Goal: Transaction & Acquisition: Purchase product/service

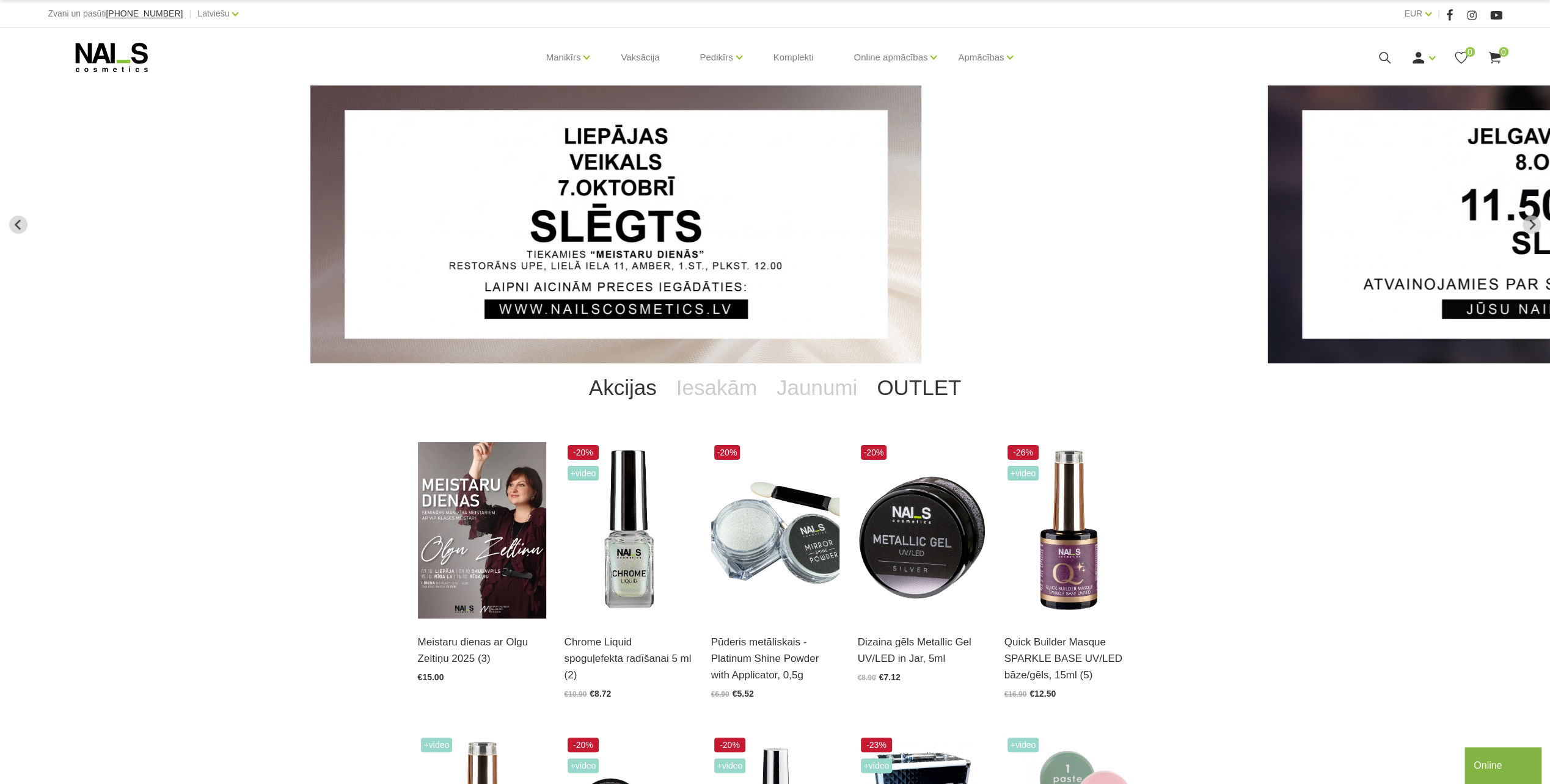
click at [892, 393] on link "OUTLET" at bounding box center [919, 387] width 104 height 49
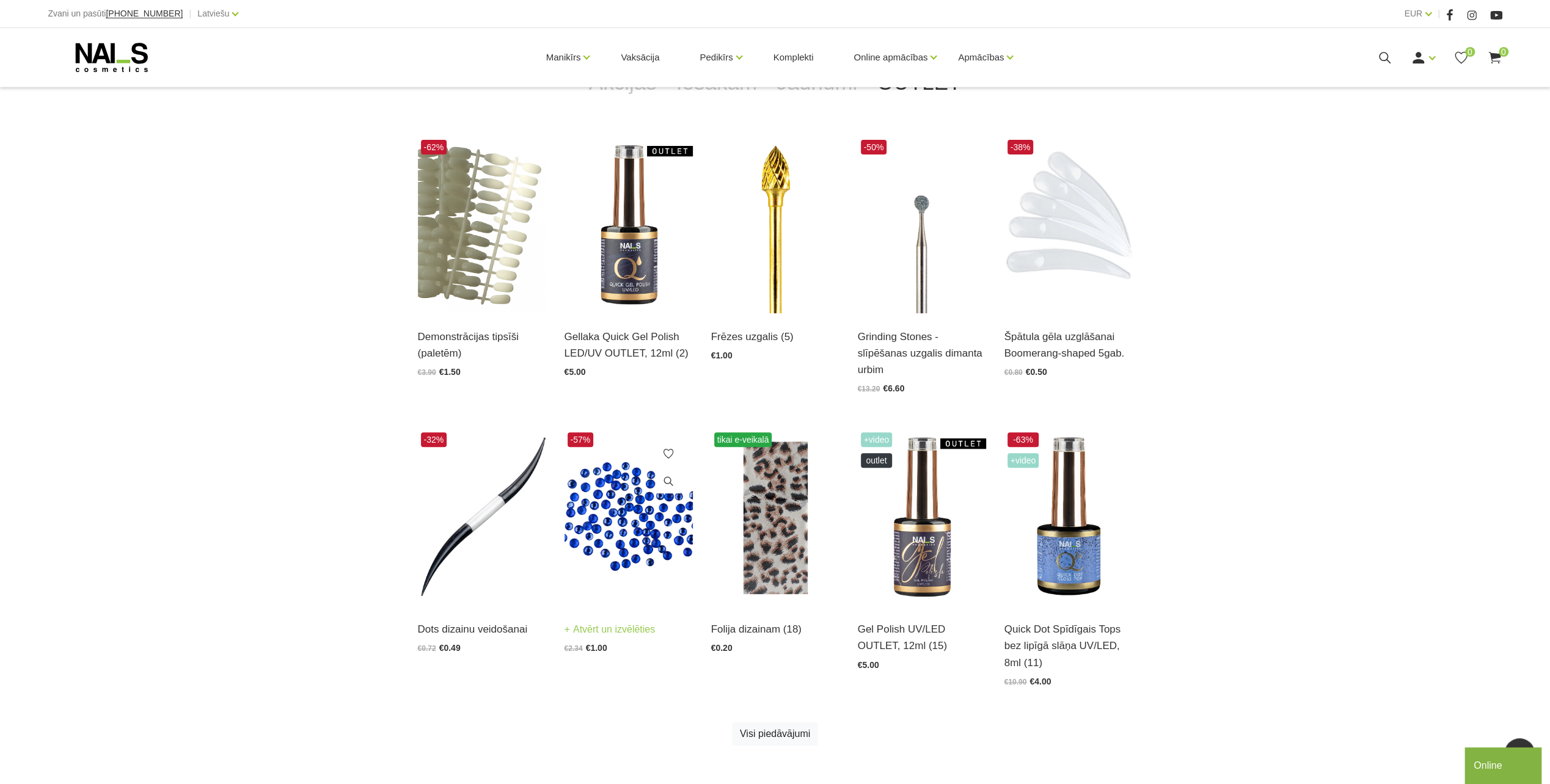
scroll to position [550, 0]
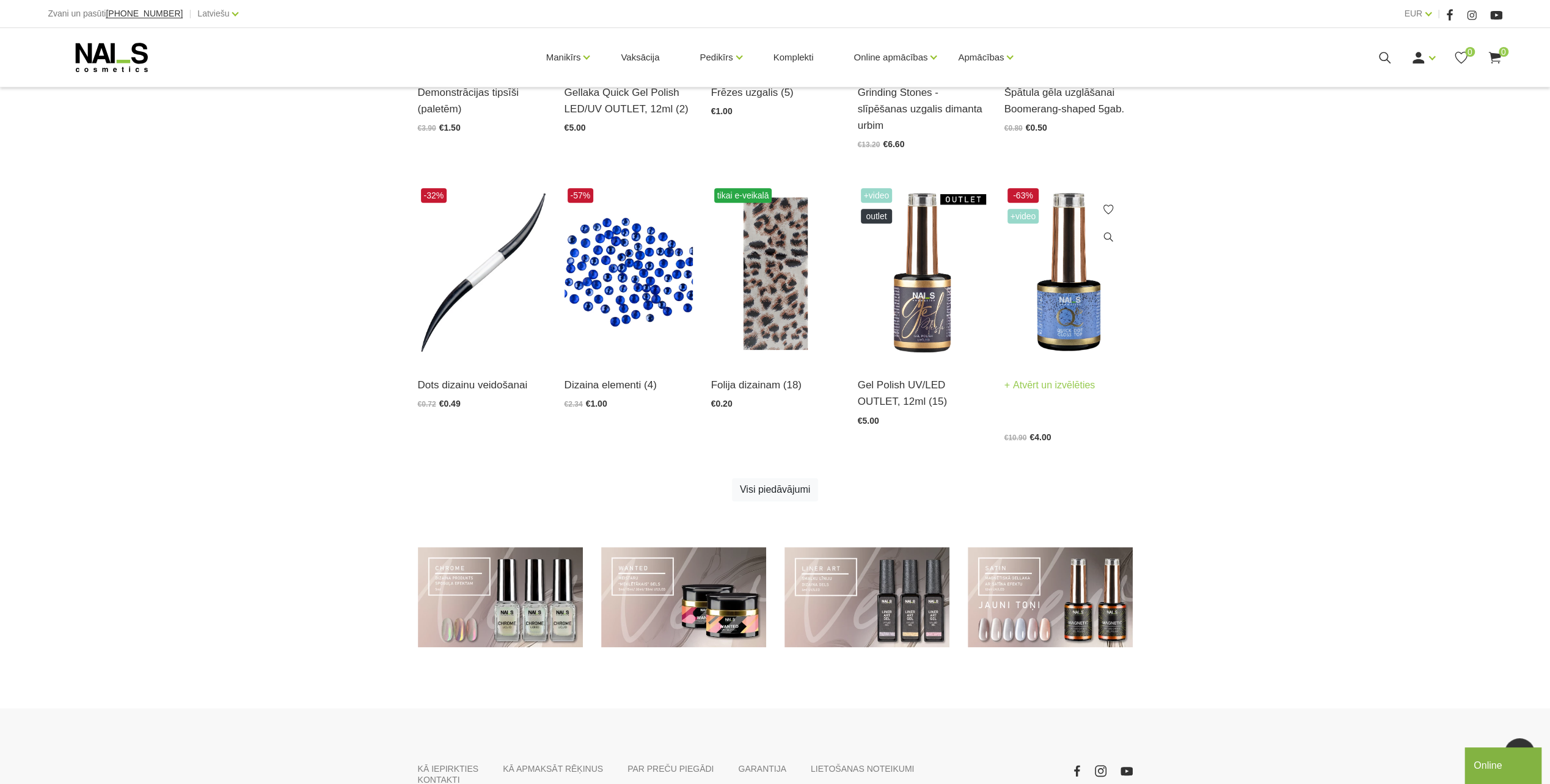
click at [1050, 328] on img at bounding box center [1068, 273] width 128 height 176
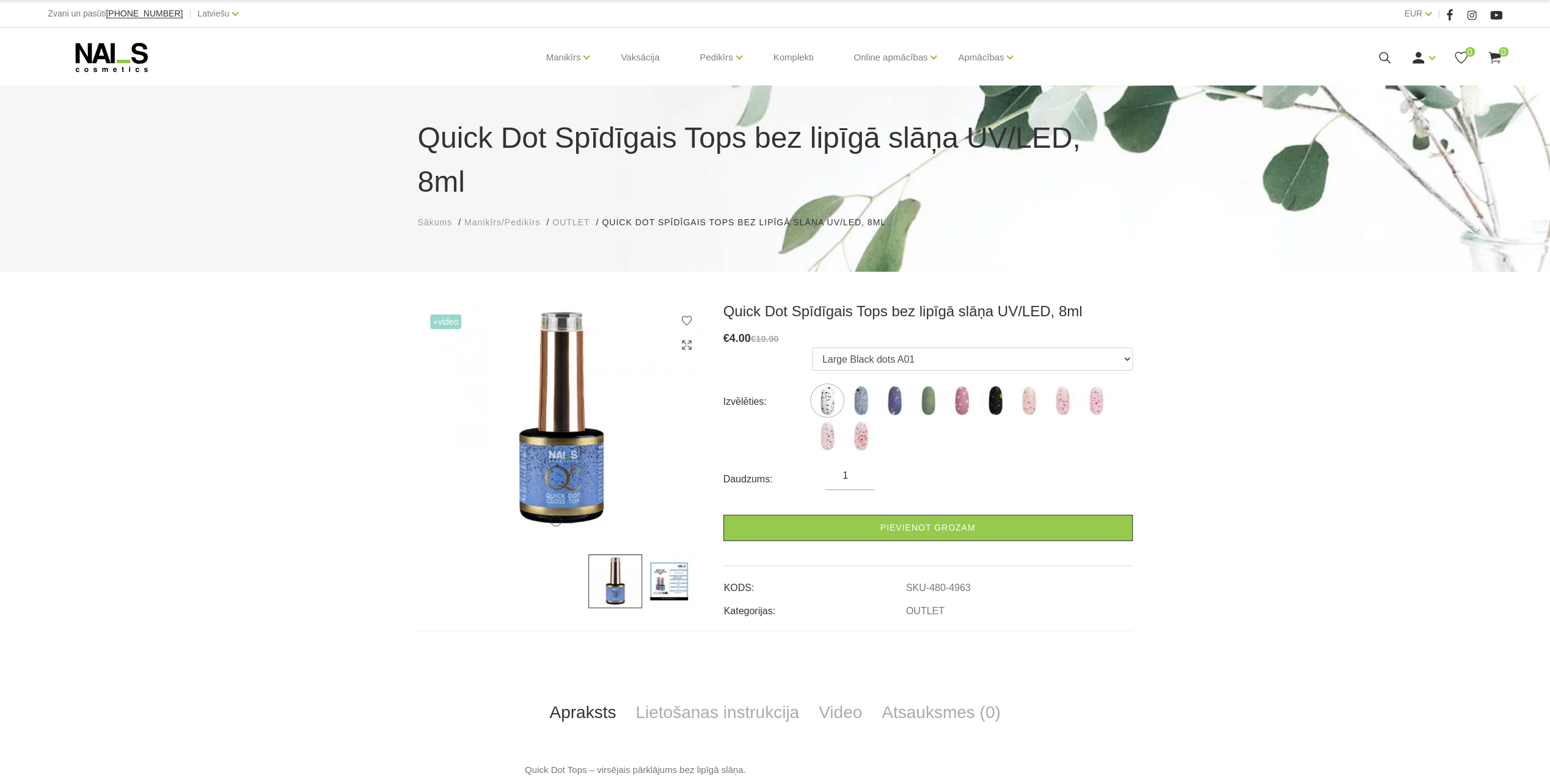
click at [135, 48] on use at bounding box center [112, 58] width 72 height 30
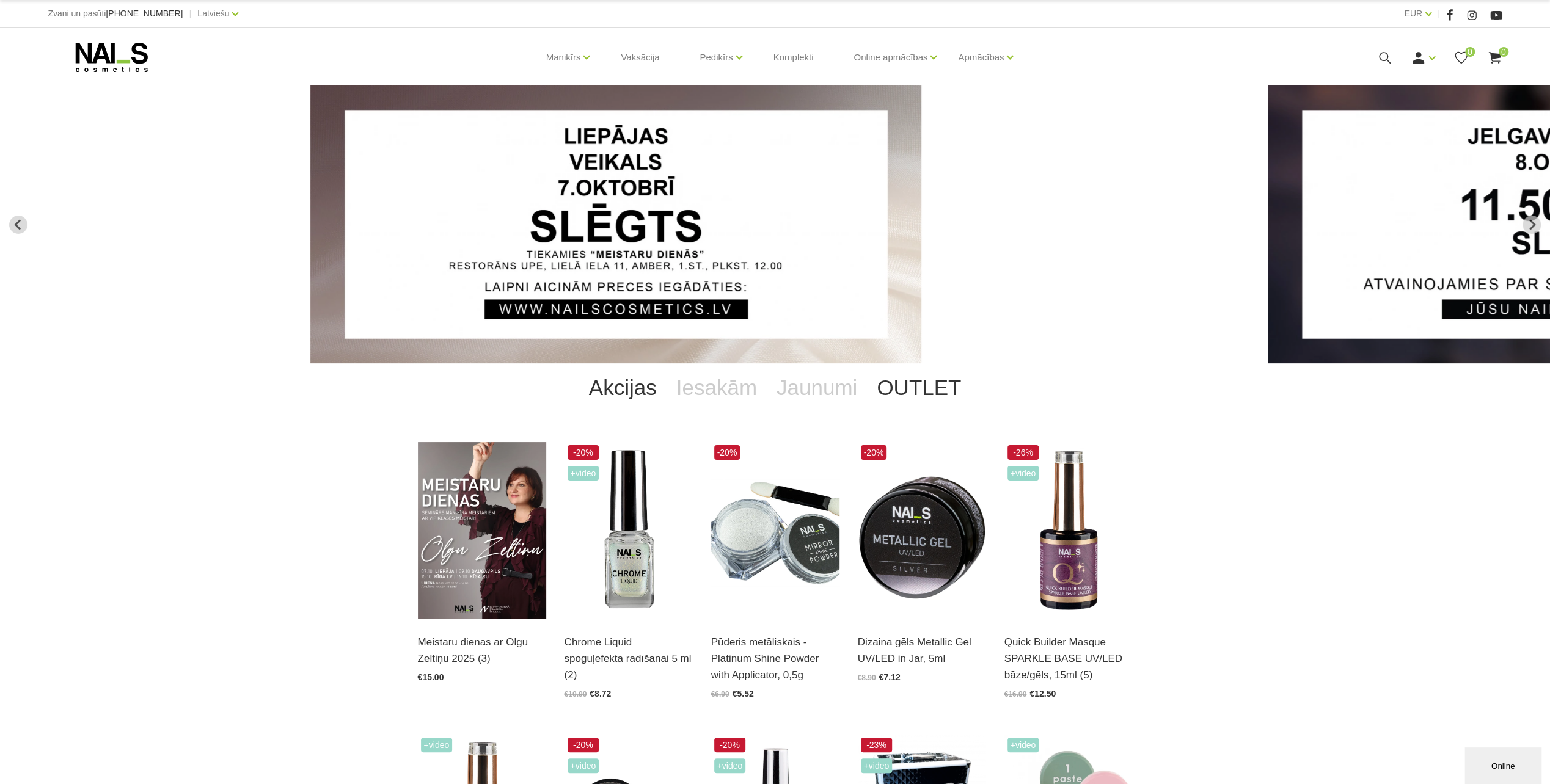
click at [875, 383] on link "OUTLET" at bounding box center [919, 387] width 104 height 49
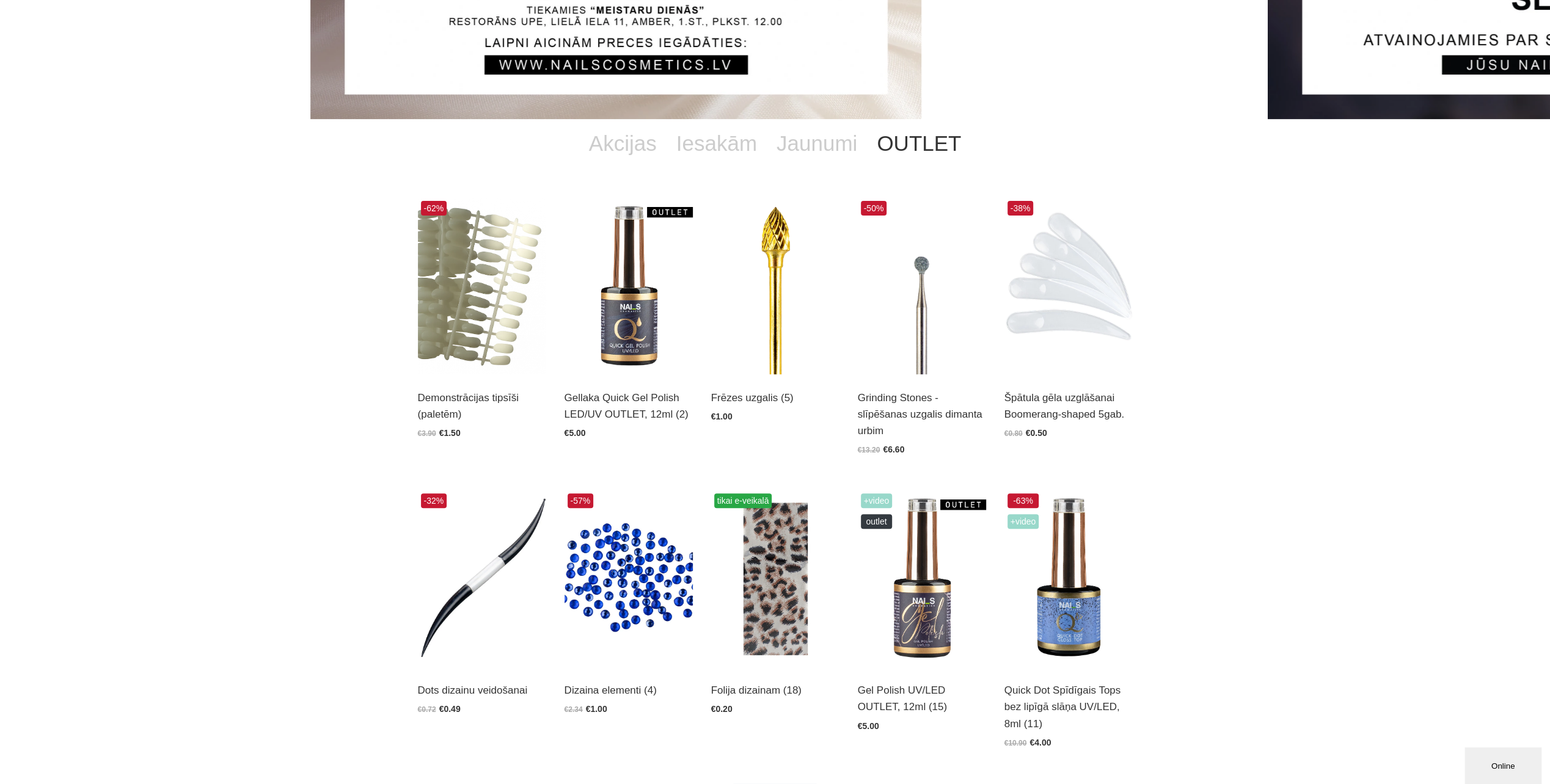
scroll to position [305, 0]
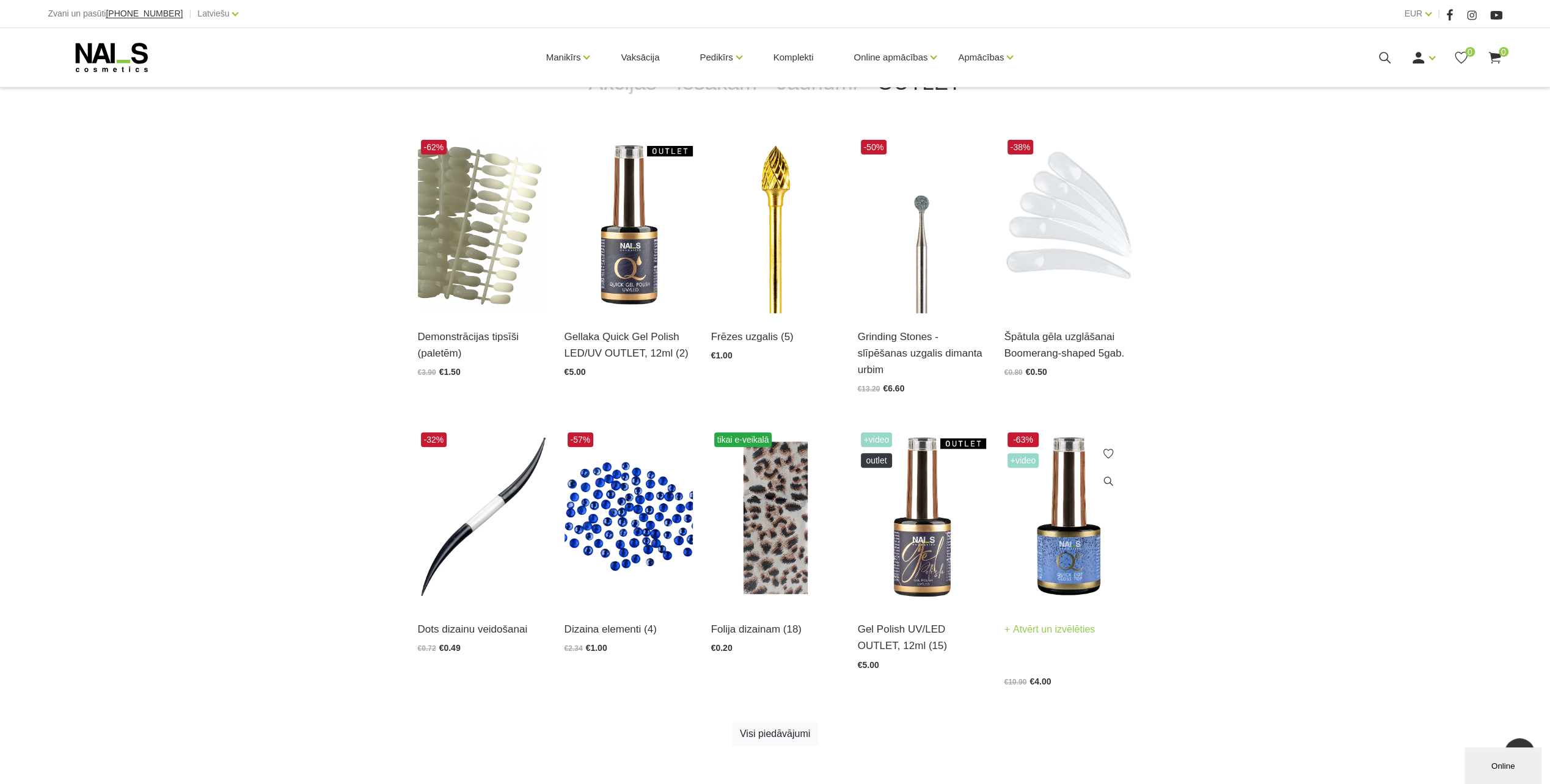
click at [1055, 579] on img at bounding box center [1068, 518] width 128 height 176
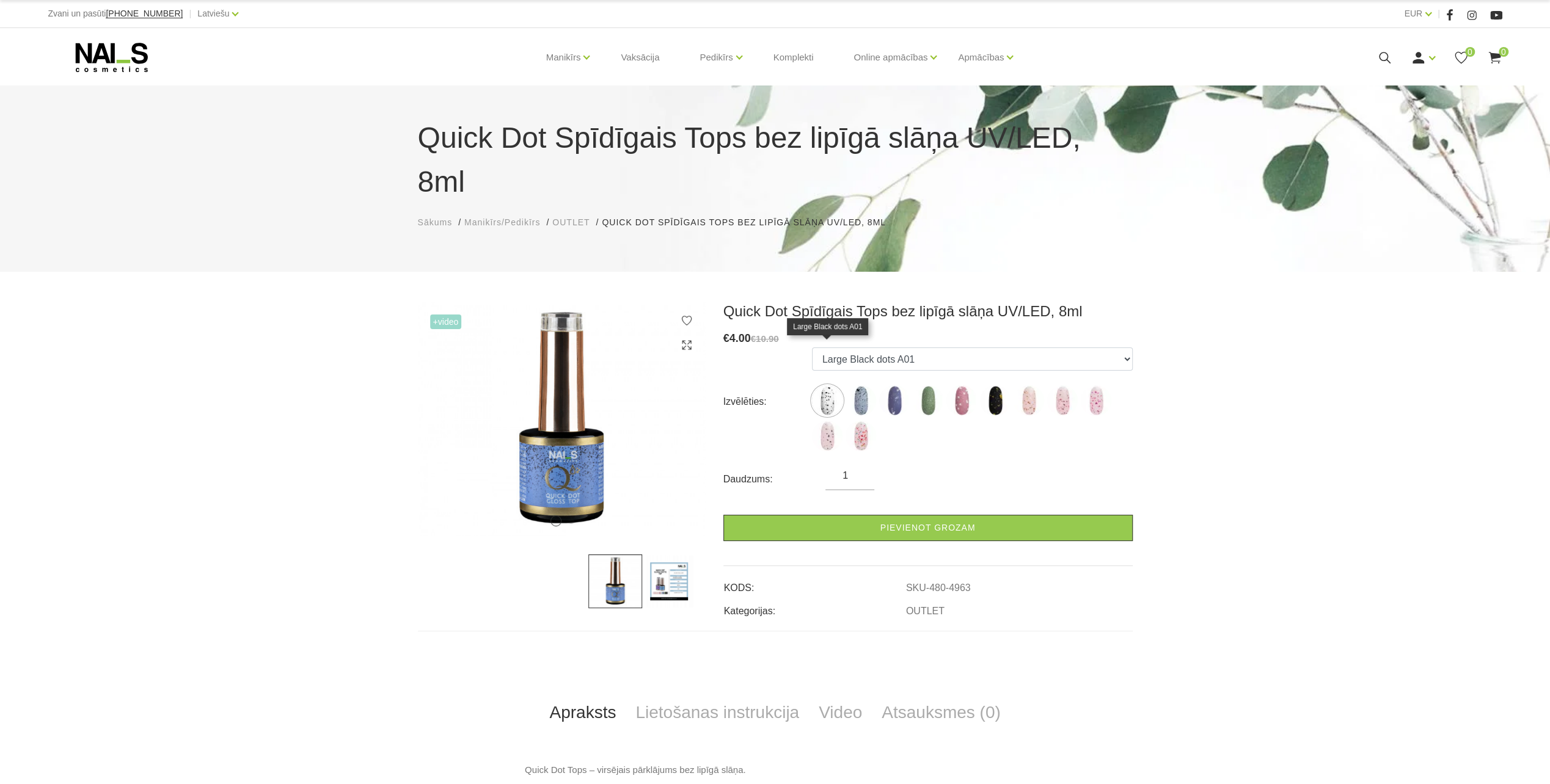
click at [823, 385] on img at bounding box center [826, 400] width 30 height 30
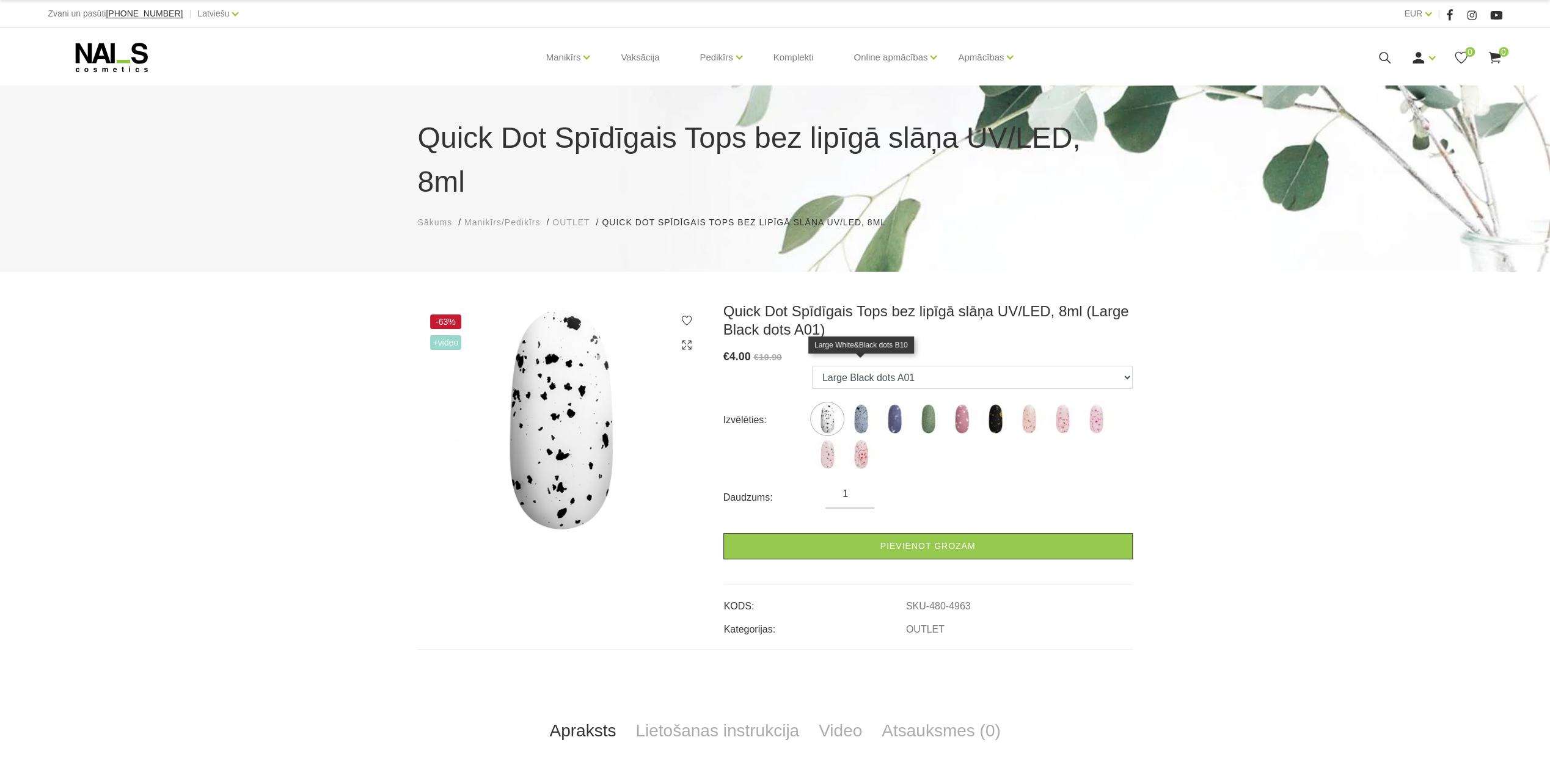
click at [864, 404] on img at bounding box center [860, 418] width 30 height 30
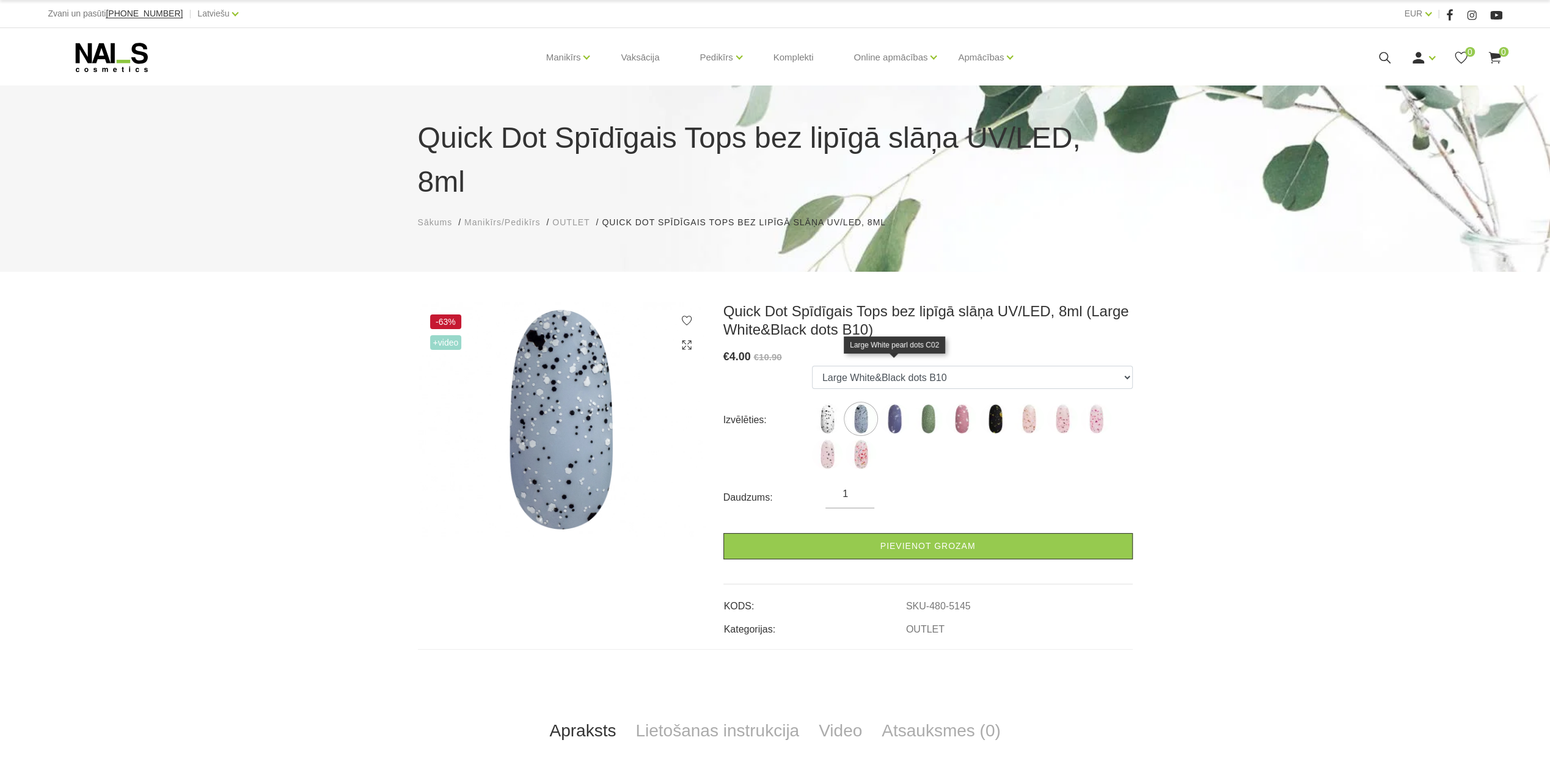
click at [901, 404] on img at bounding box center [894, 418] width 30 height 30
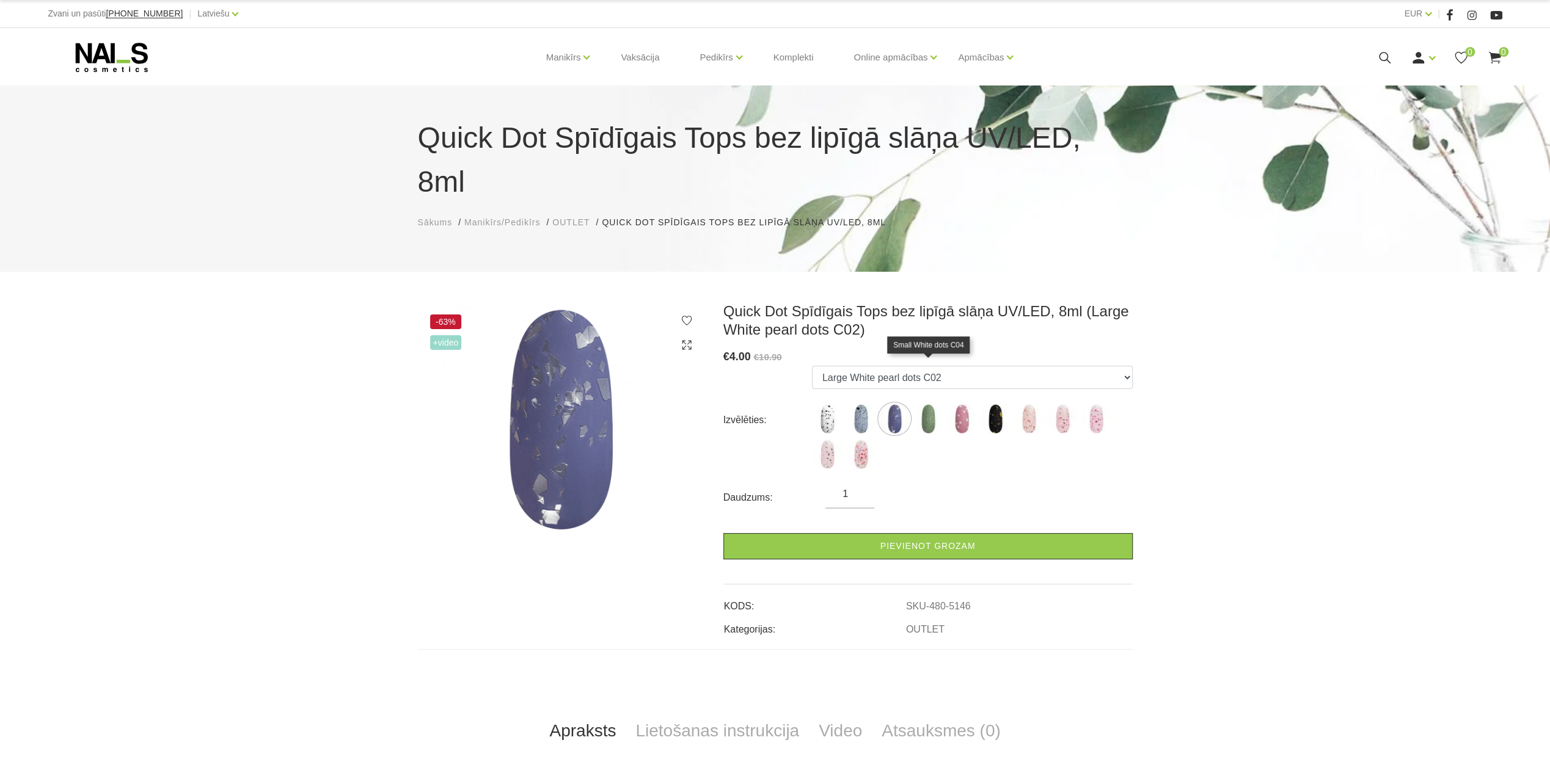
click at [935, 404] on img at bounding box center [928, 418] width 30 height 30
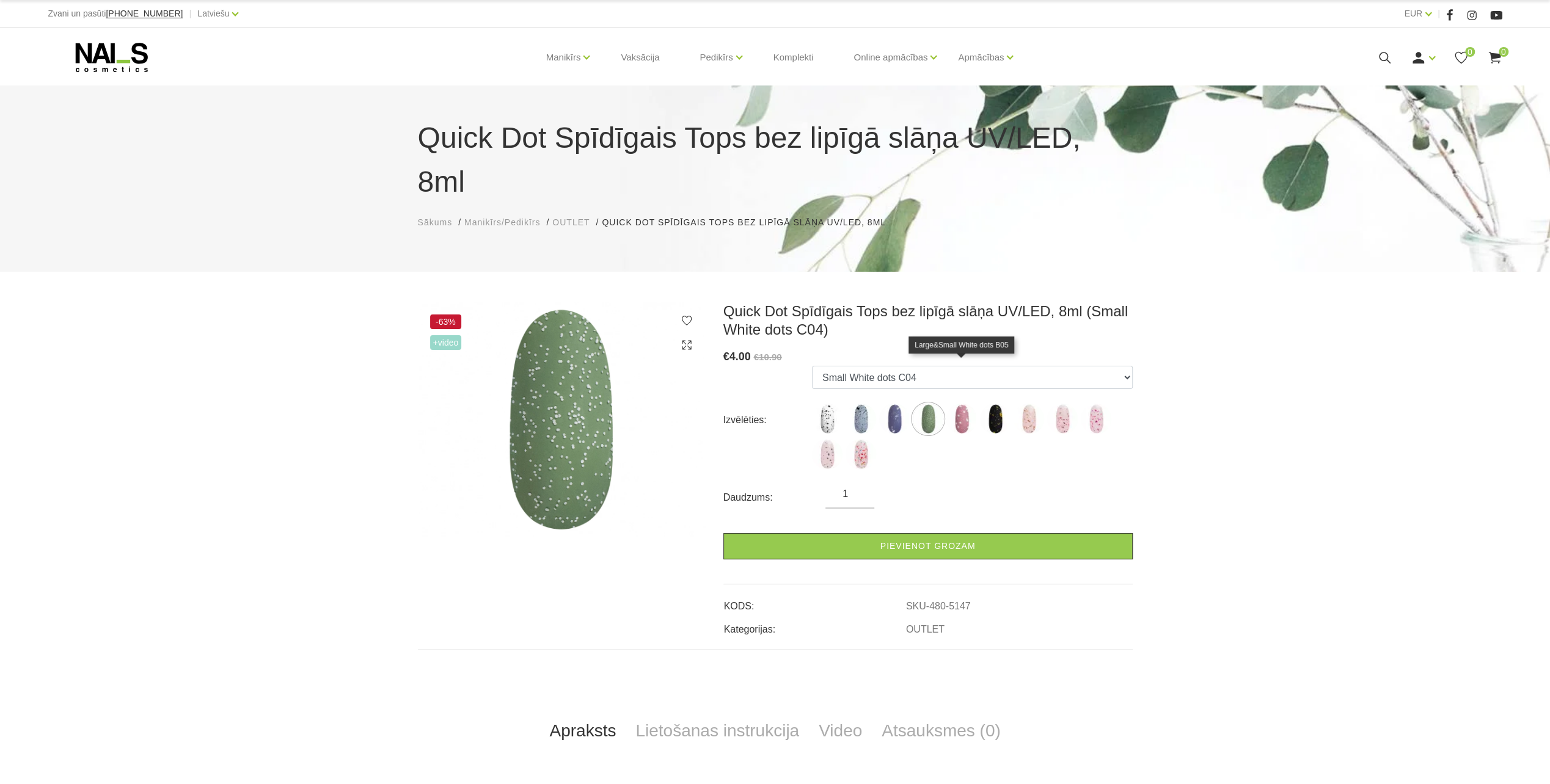
click at [956, 404] on img at bounding box center [961, 418] width 30 height 30
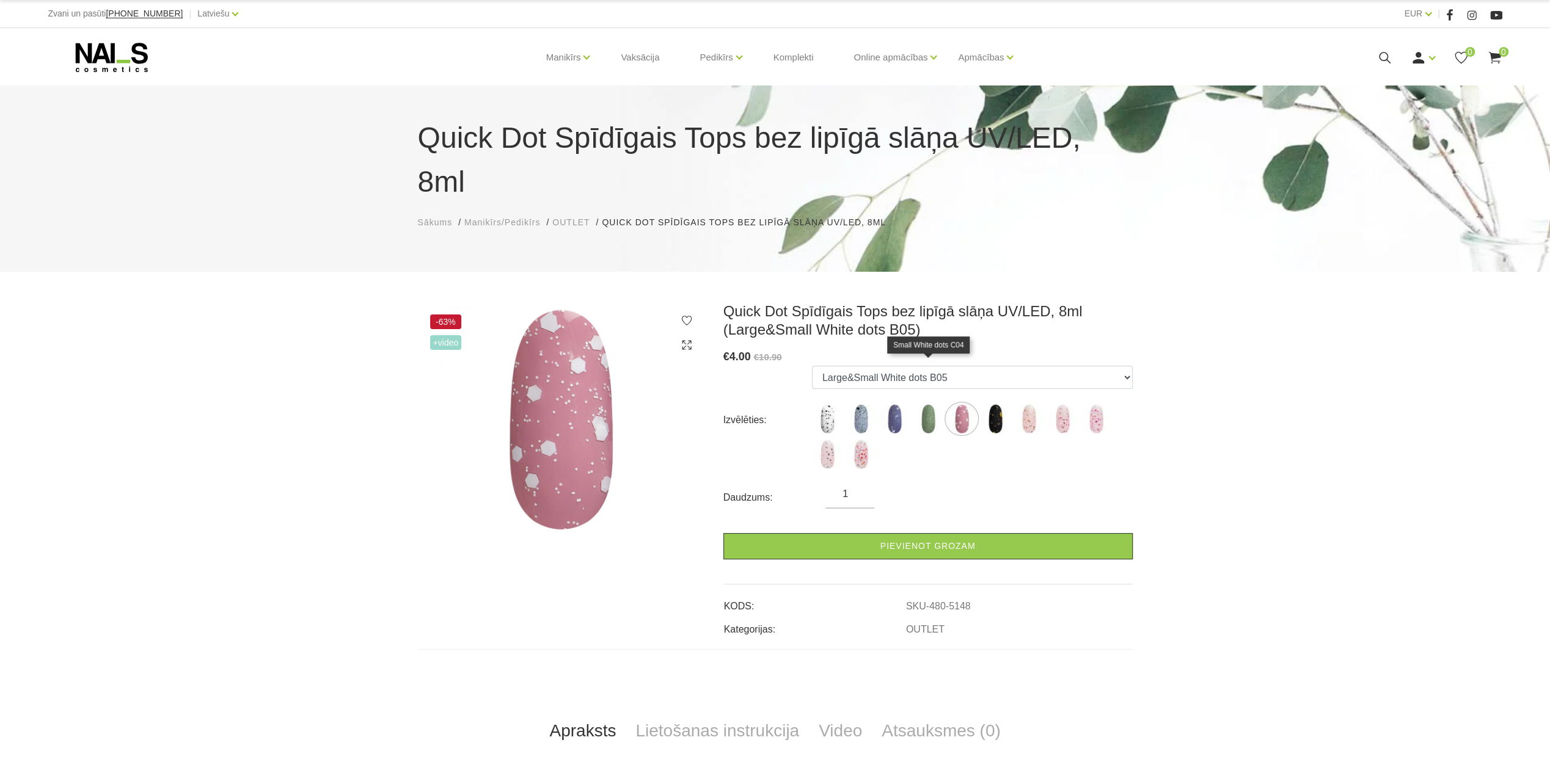
click at [934, 404] on img at bounding box center [928, 418] width 30 height 30
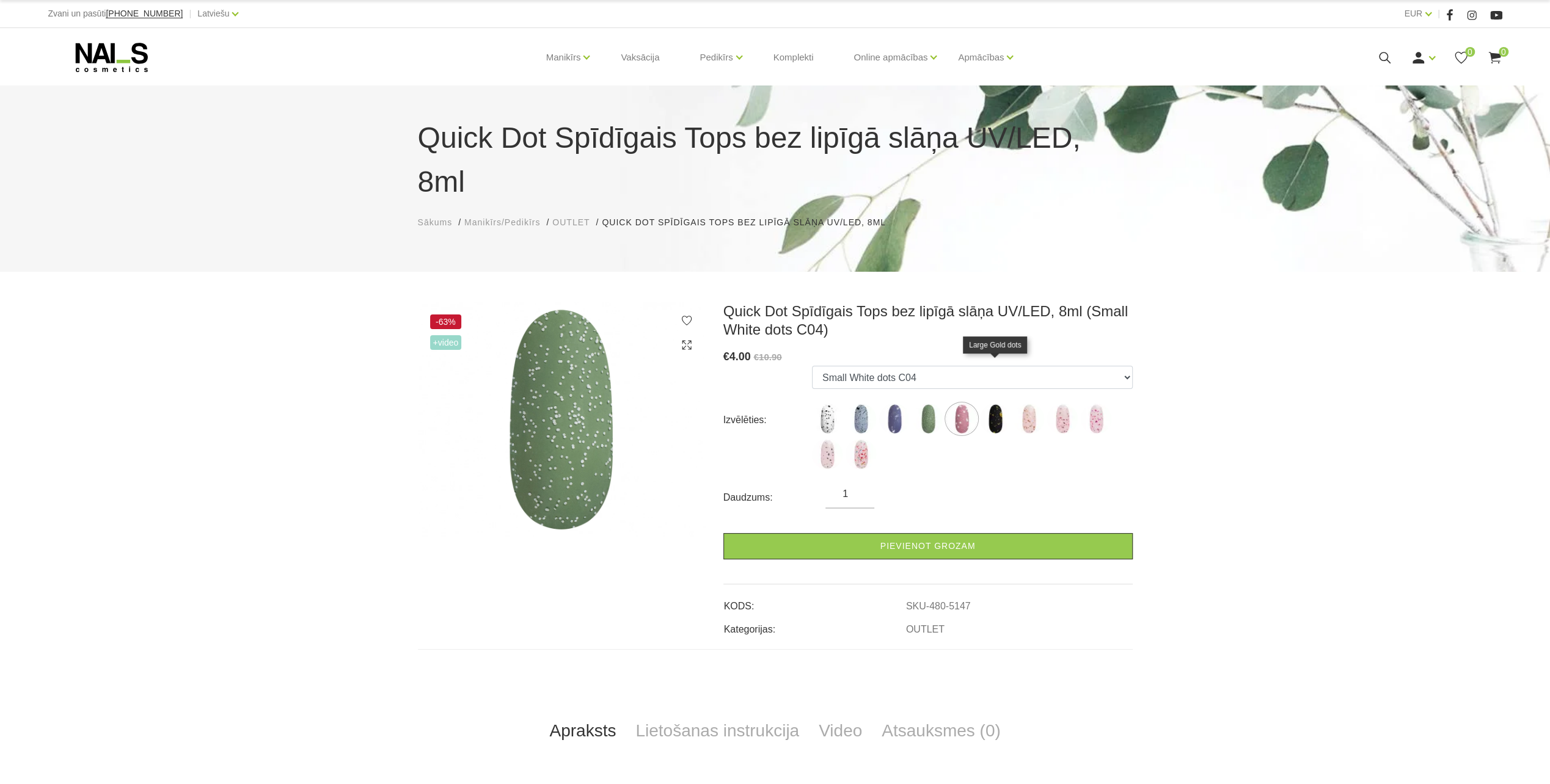
click at [994, 404] on img at bounding box center [994, 418] width 30 height 30
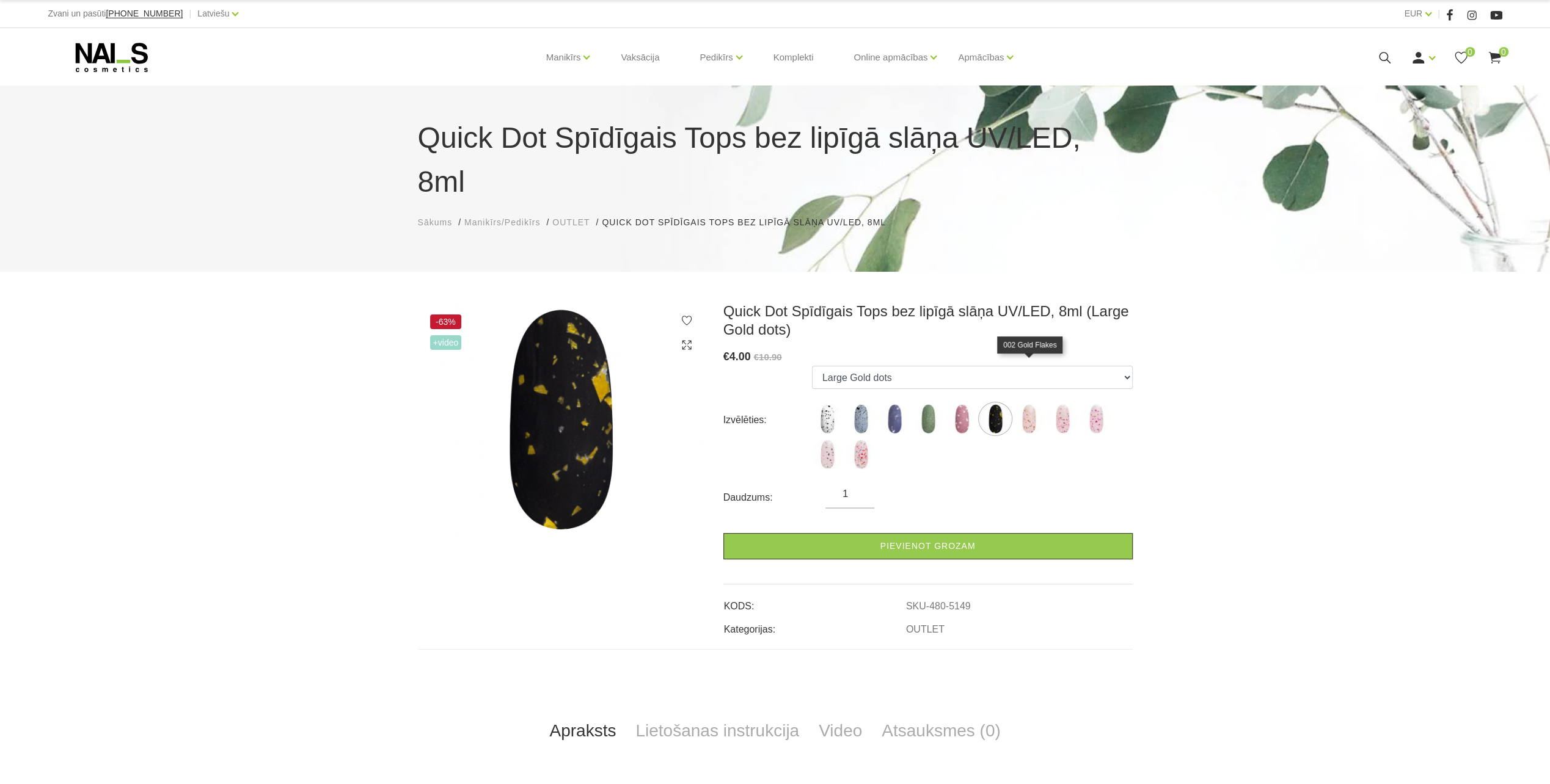
click at [1031, 404] on img at bounding box center [1028, 418] width 30 height 30
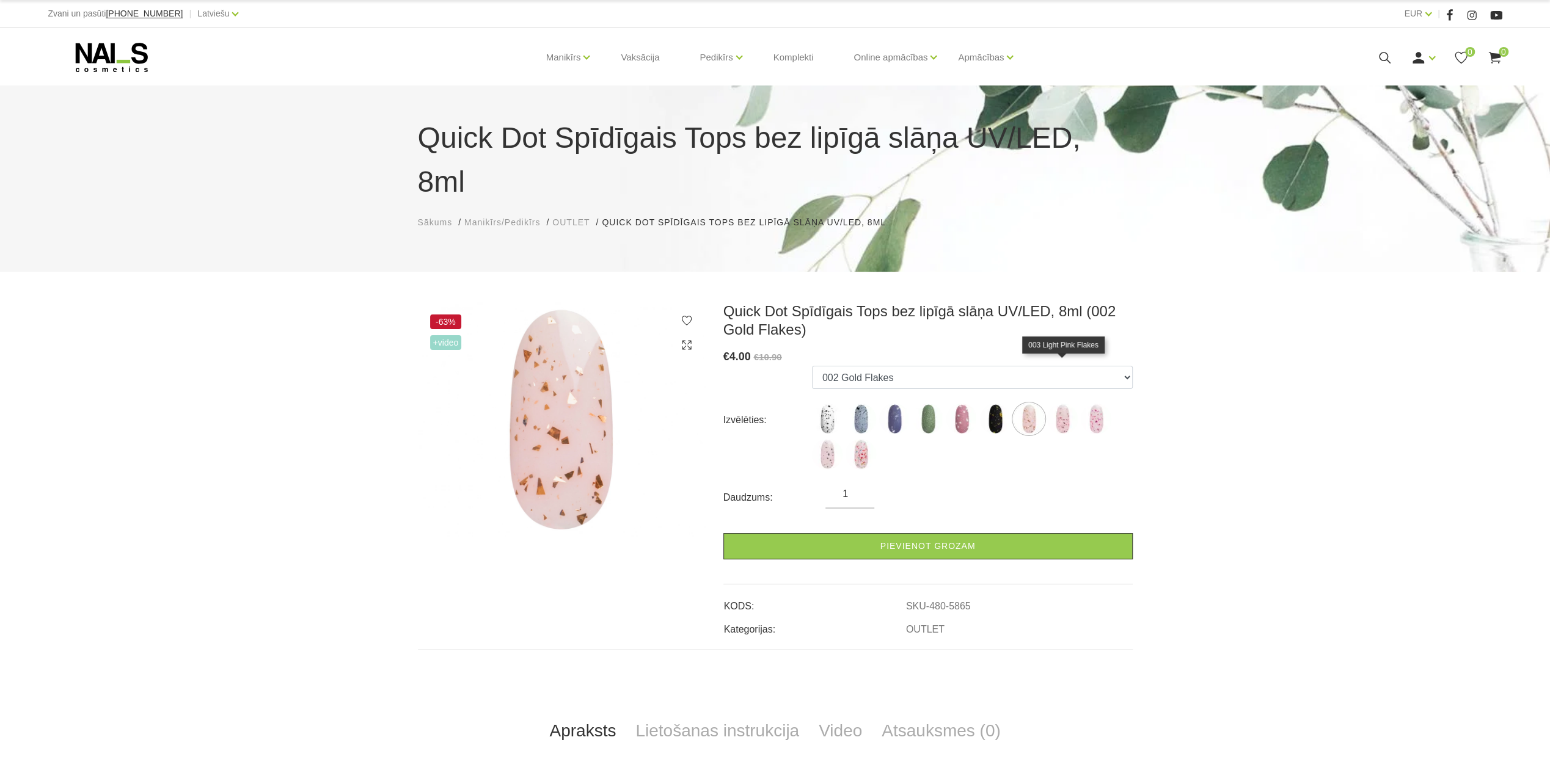
click at [1061, 404] on img at bounding box center [1062, 418] width 30 height 30
click at [1112, 376] on ul "Large Black dots A01 Large White&Black dots B10 Large White pearl dots C02 Smal…" at bounding box center [972, 420] width 321 height 109
click at [1096, 404] on img at bounding box center [1096, 418] width 30 height 30
click at [1064, 404] on img at bounding box center [1062, 418] width 30 height 30
click at [821, 439] on img at bounding box center [826, 454] width 30 height 30
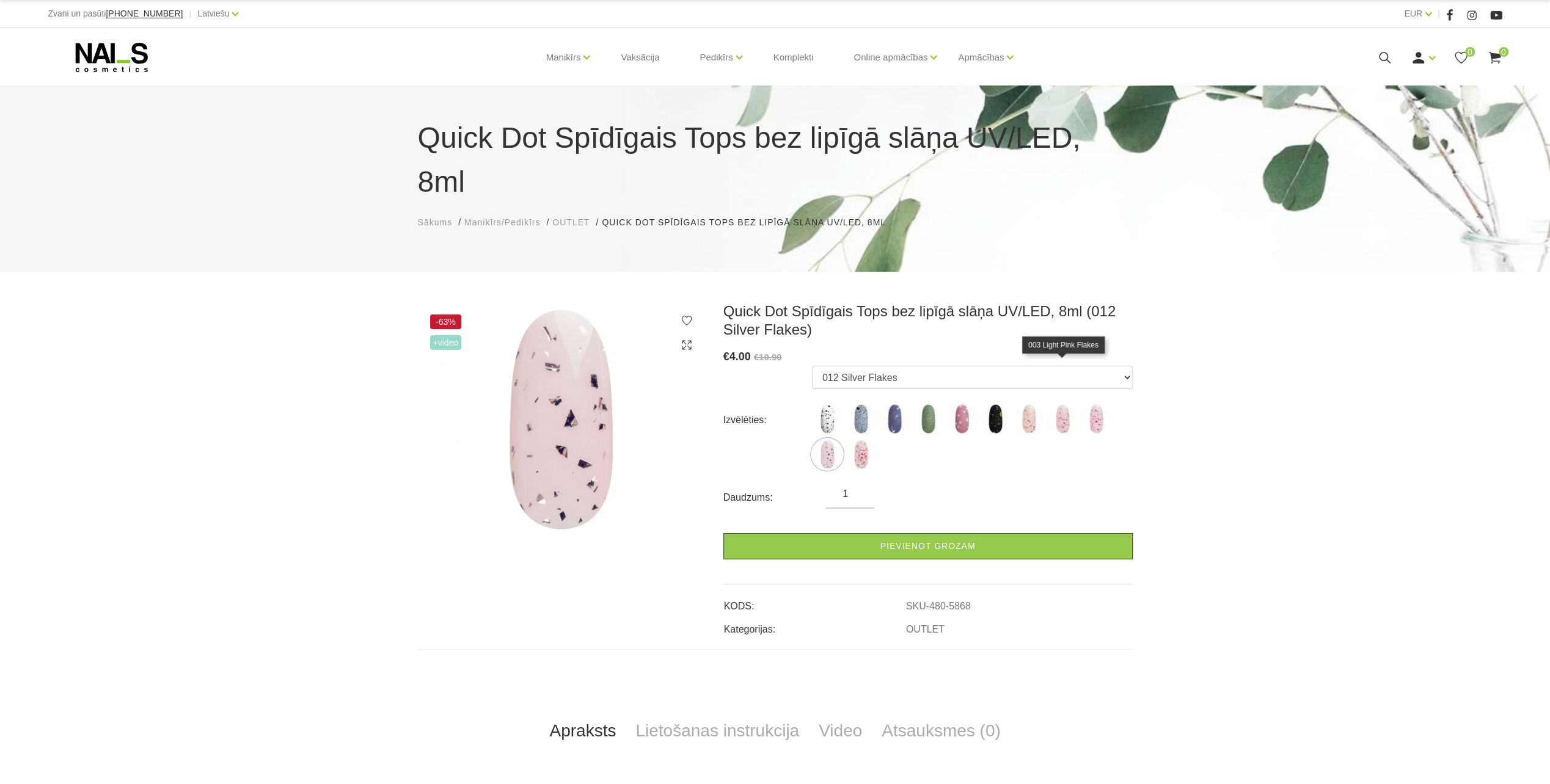
click at [1067, 404] on img at bounding box center [1062, 418] width 30 height 30
click at [1097, 404] on img at bounding box center [1096, 418] width 30 height 30
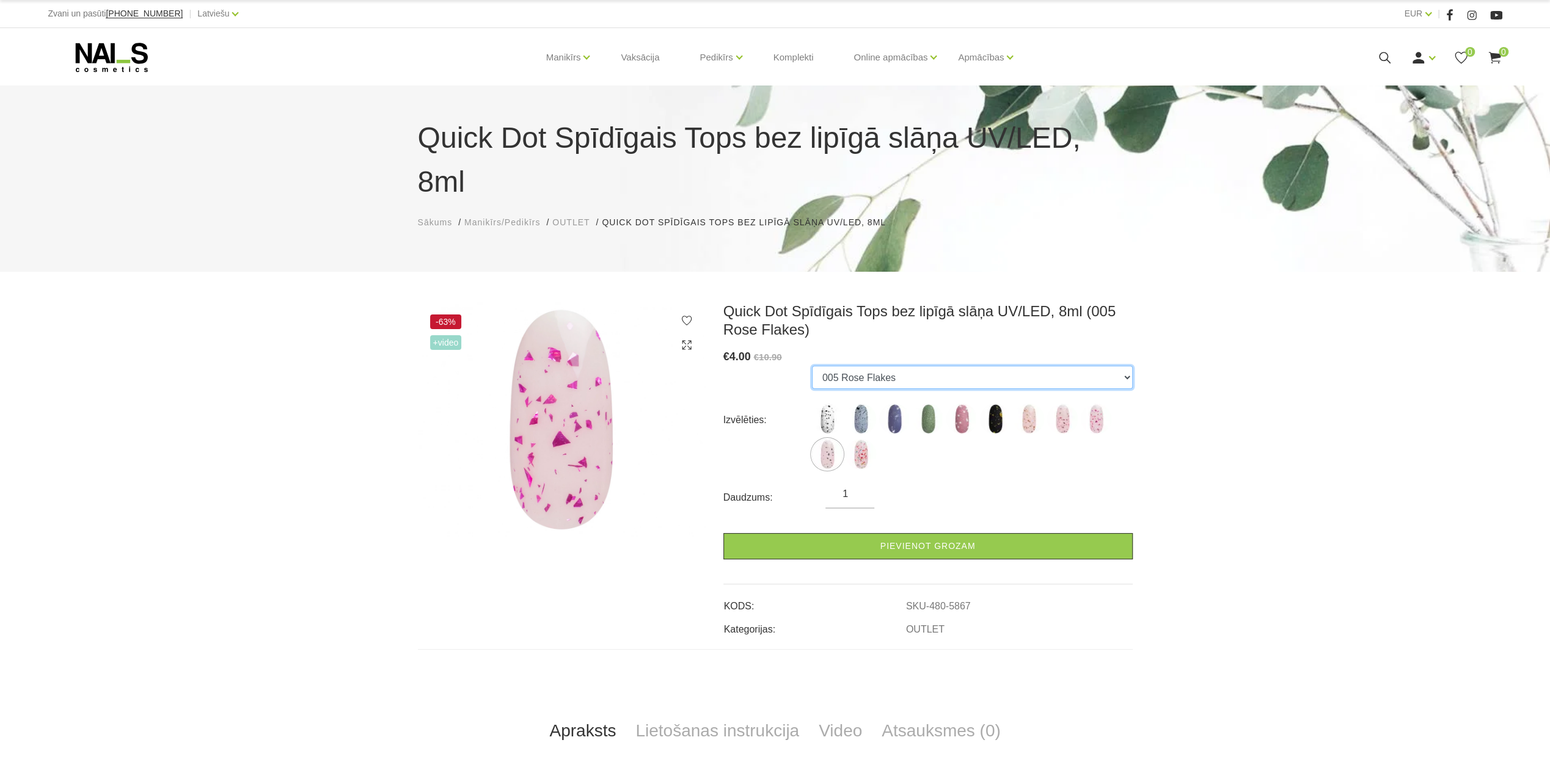
click at [955, 366] on select "Large Black dots A01 Large White&Black dots B10 Large White pearl dots C02 Smal…" at bounding box center [972, 377] width 321 height 23
click at [812, 366] on select "Large Black dots A01 Large White&Black dots B10 Large White pearl dots C02 Smal…" at bounding box center [972, 377] width 321 height 23
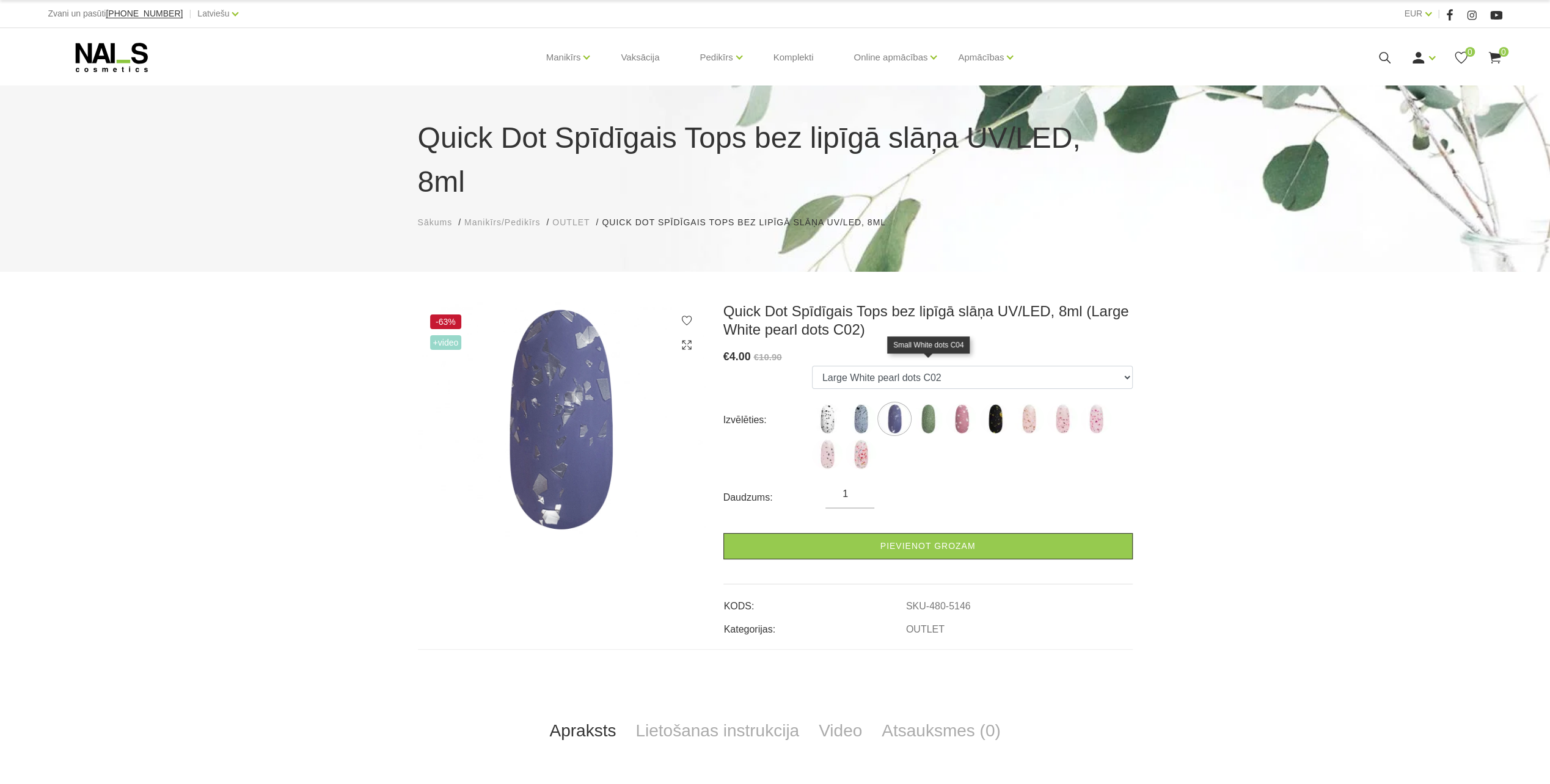
click at [935, 404] on img at bounding box center [928, 418] width 30 height 30
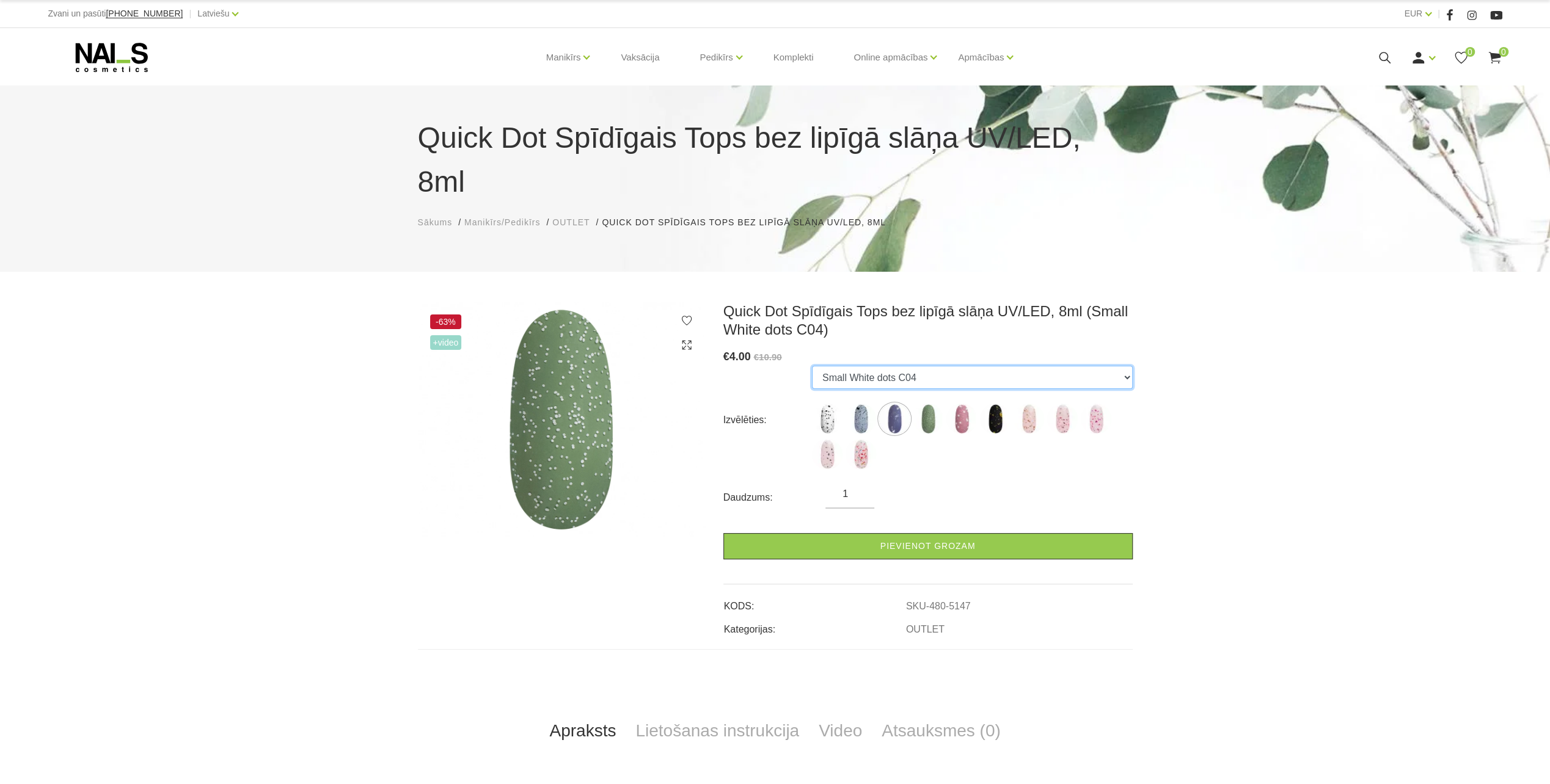
click at [958, 366] on select "Large Black dots A01 Large White&Black dots B10 Large White pearl dots C02 Smal…" at bounding box center [972, 377] width 321 height 23
click at [1176, 328] on div "-63% +Video Quick Dot Spīdīgais Tops bez lipīgā slāņa UV/LED, 8ml (Small White …" at bounding box center [775, 638] width 1550 height 673
click at [1094, 366] on select "Large Black dots A01 Large White&Black dots B10 Large White pearl dots C02 Smal…" at bounding box center [972, 377] width 321 height 23
click at [1183, 364] on div "-63% +Video Quick Dot Spīdīgais Tops bez lipīgā slāņa UV/LED, 8ml (Small White …" at bounding box center [775, 638] width 1550 height 673
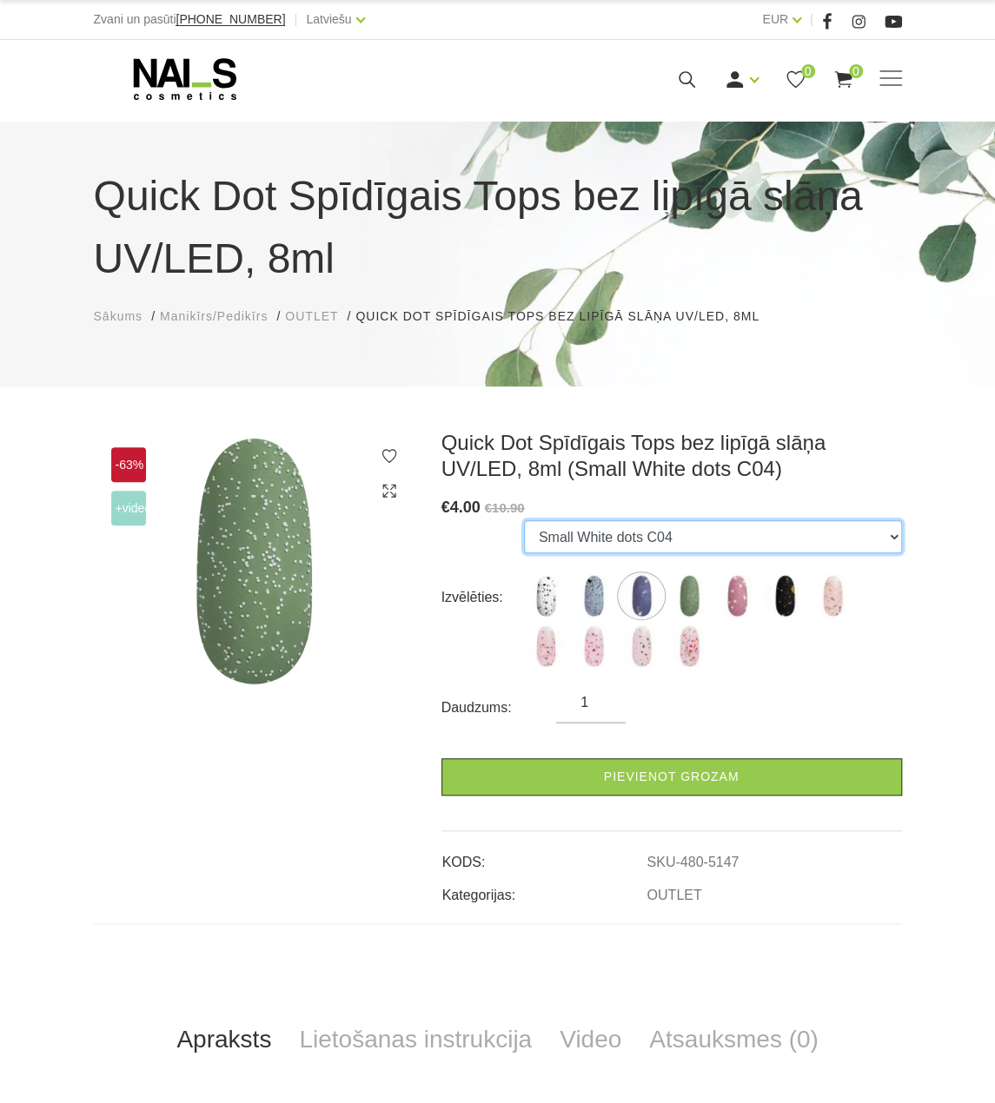
click at [882, 537] on select "Large Black dots A01 Large White&Black dots B10 Large White pearl dots C02 Smal…" at bounding box center [713, 536] width 378 height 33
click at [524, 520] on select "Large Black dots A01 Large White&Black dots B10 Large White pearl dots C02 Smal…" at bounding box center [713, 536] width 378 height 33
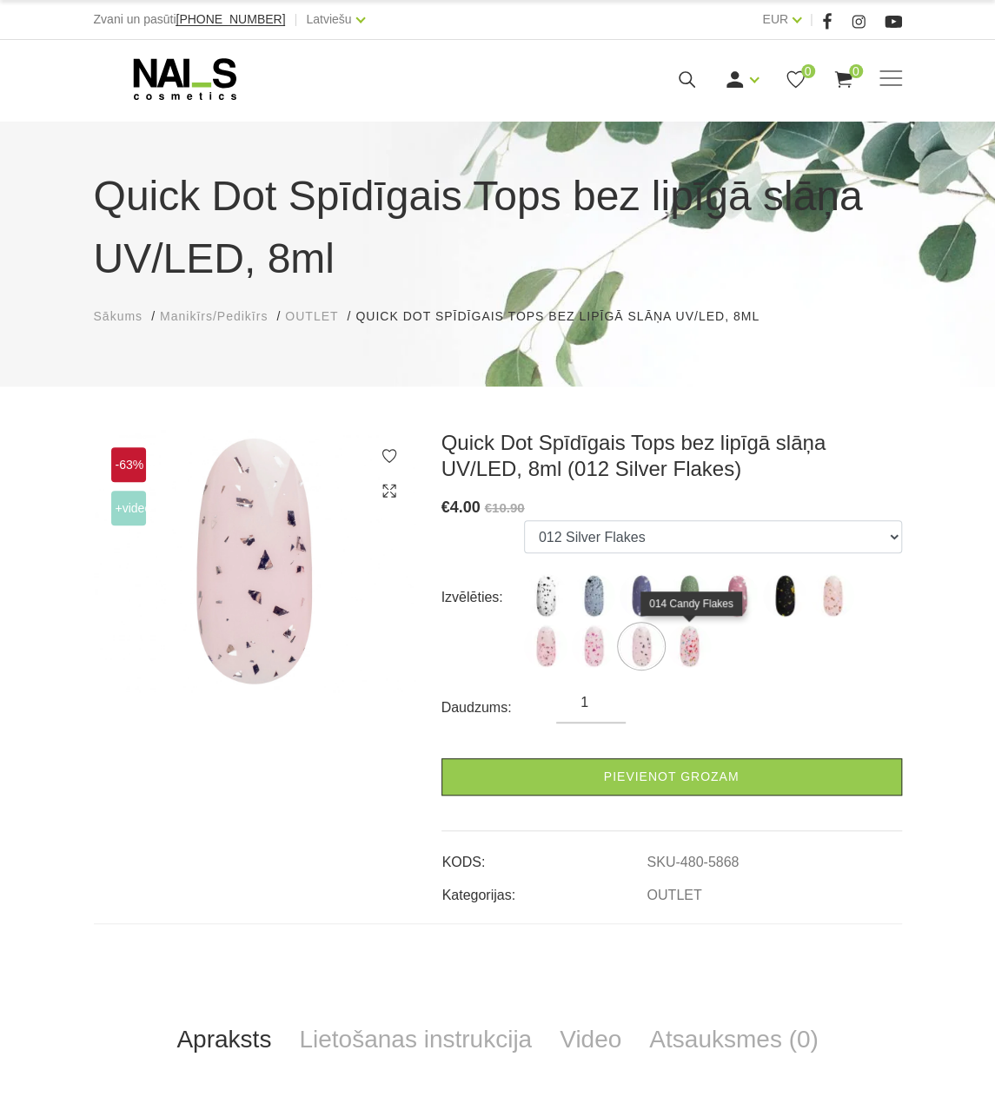
click at [691, 645] on img at bounding box center [688, 646] width 43 height 43
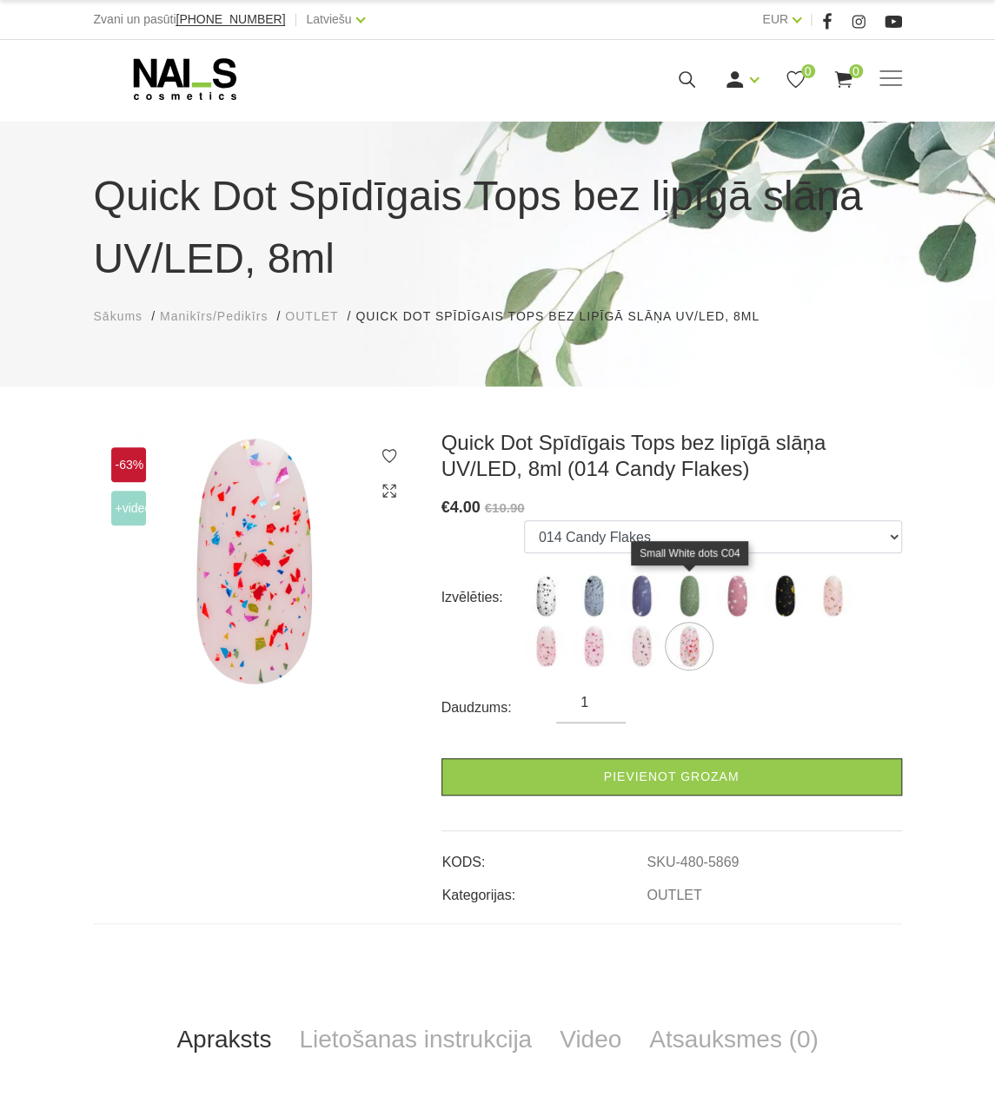
click at [688, 605] on img at bounding box center [688, 595] width 43 height 43
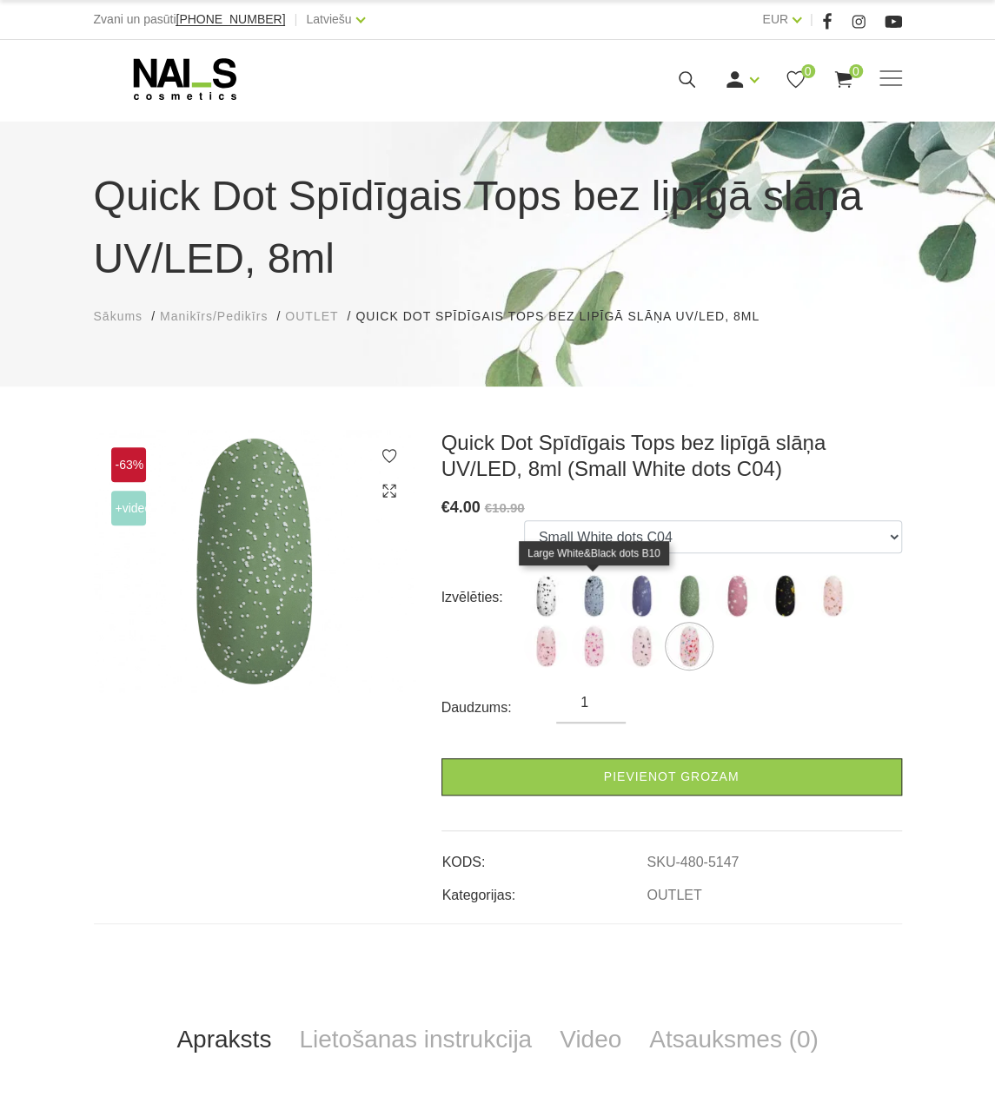
click at [594, 606] on img at bounding box center [593, 595] width 43 height 43
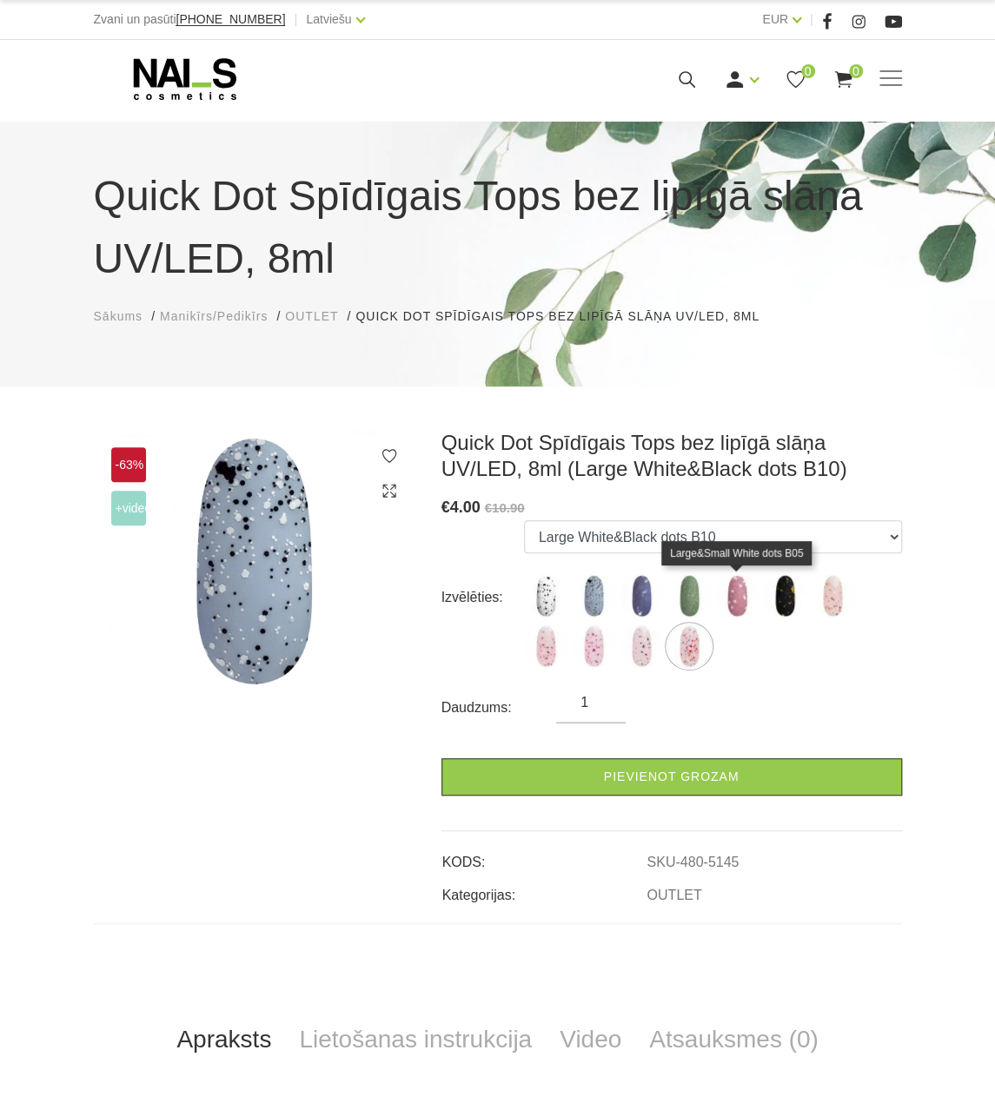
click at [742, 596] on img at bounding box center [736, 595] width 43 height 43
select select "5148"
